Goal: Browse casually

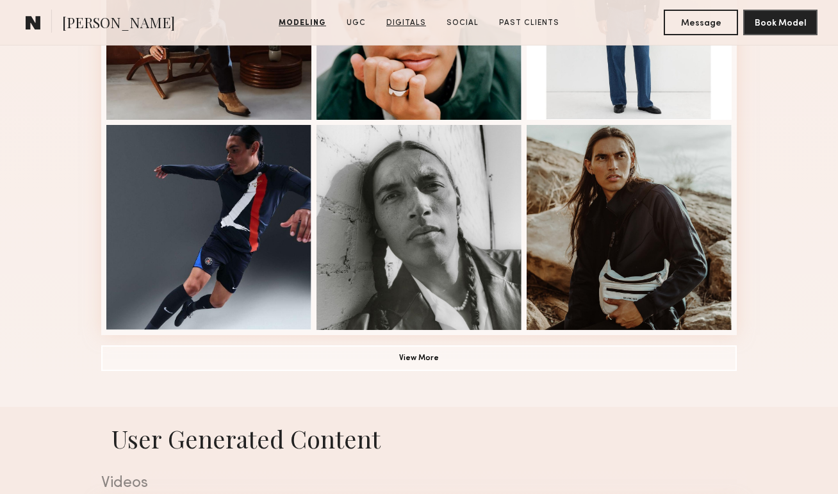
scroll to position [883, 0]
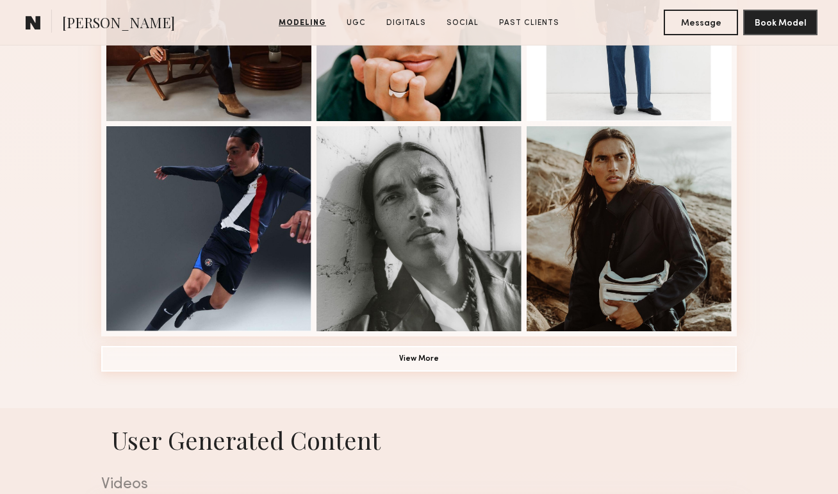
click at [435, 347] on button "View More" at bounding box center [419, 359] width 636 height 26
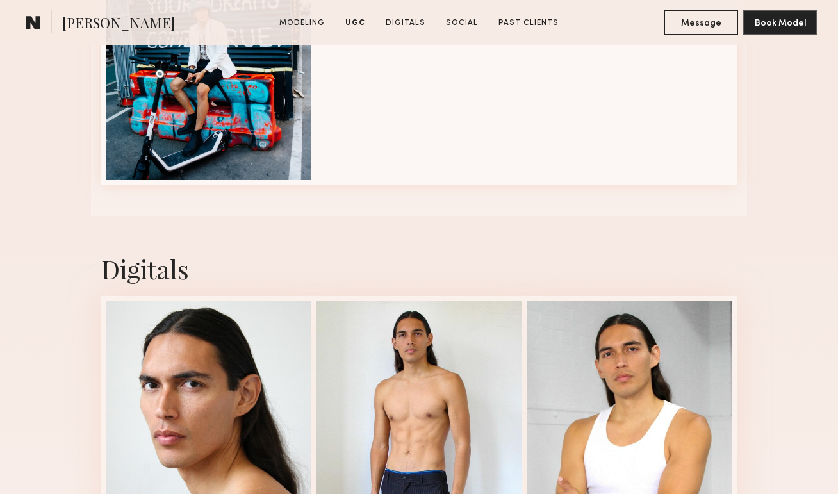
scroll to position [2934, 0]
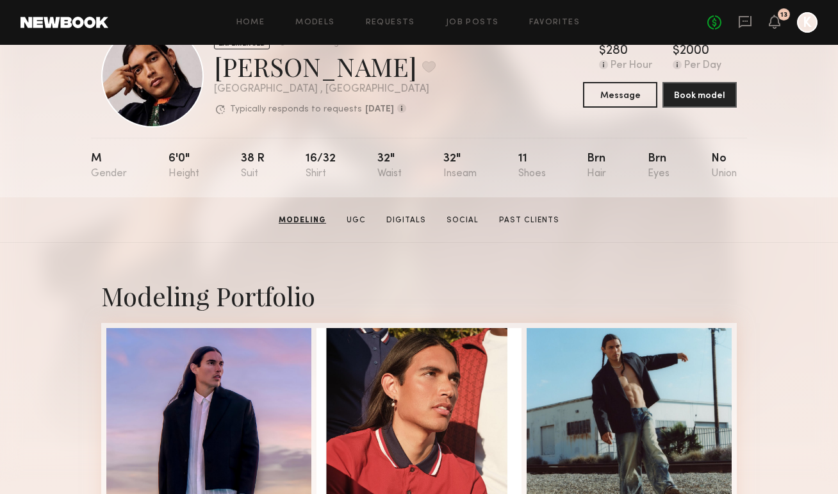
scroll to position [0, 0]
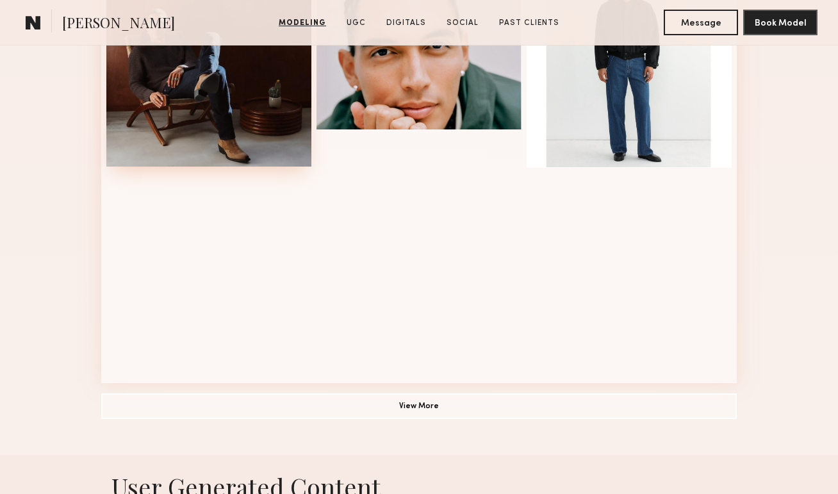
scroll to position [835, 0]
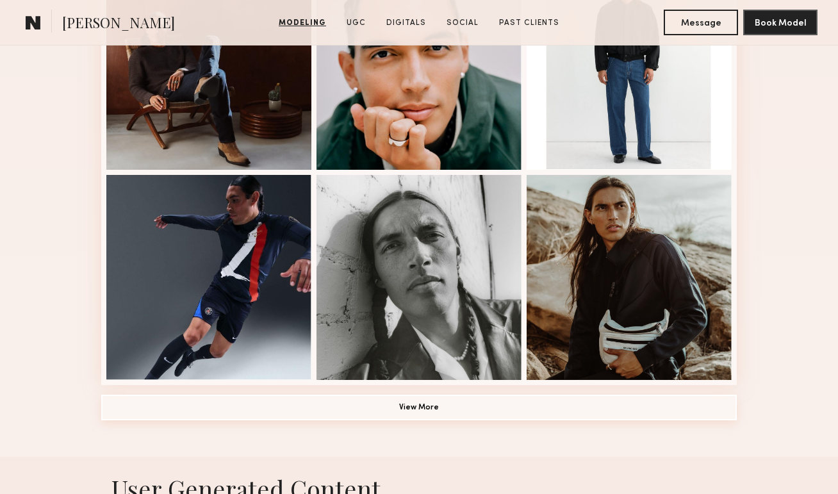
click at [427, 397] on button "View More" at bounding box center [419, 408] width 636 height 26
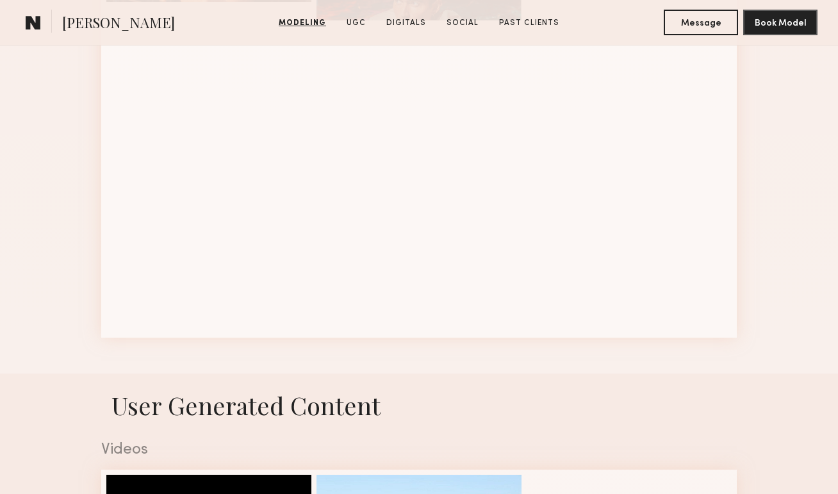
scroll to position [1727, 0]
